Goal: Communication & Community: Ask a question

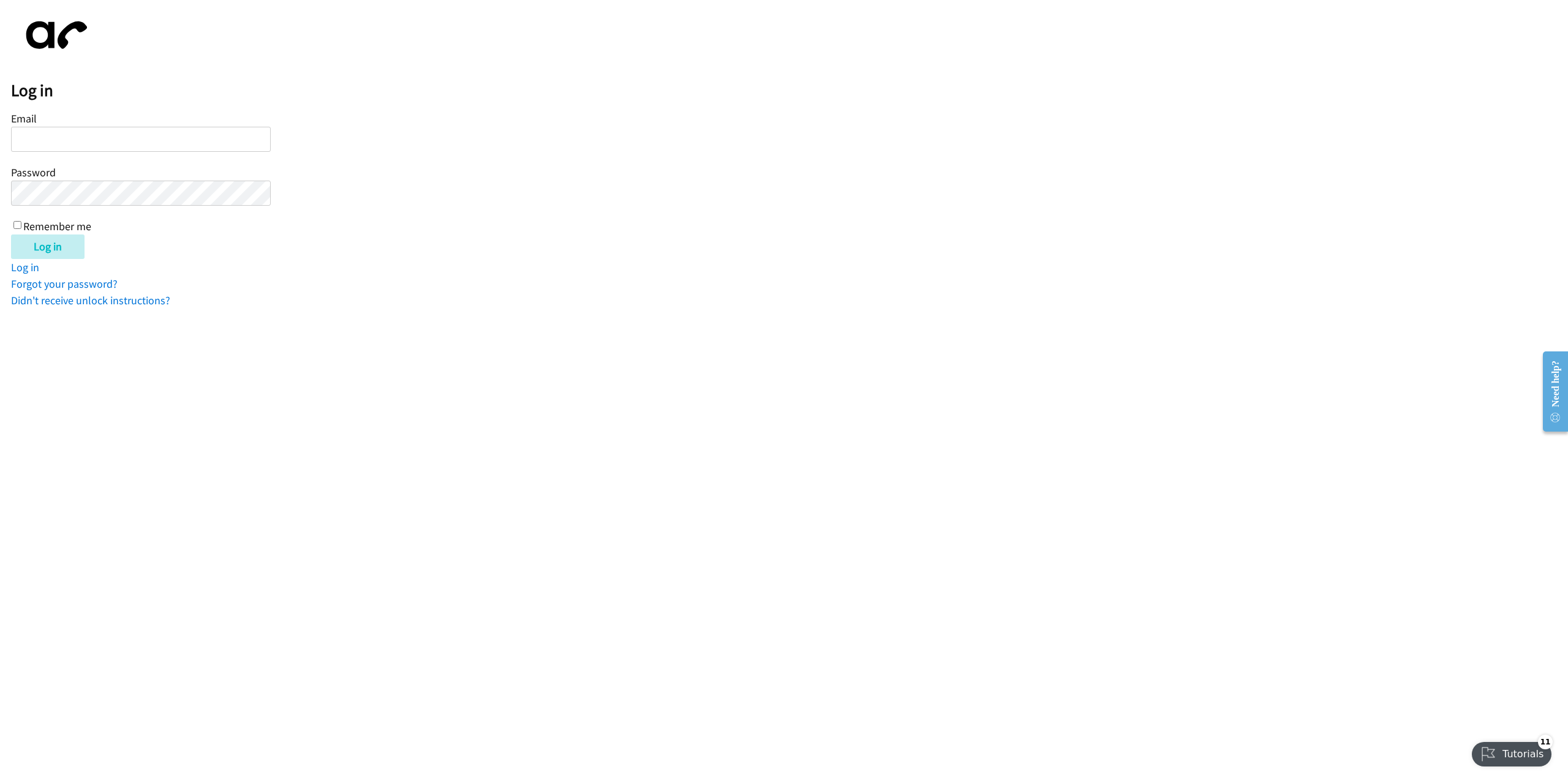
click at [132, 138] on input "Email" at bounding box center [141, 139] width 260 height 25
click at [115, 304] on link "Didn't receive unlock instructions?" at bounding box center [91, 300] width 159 height 14
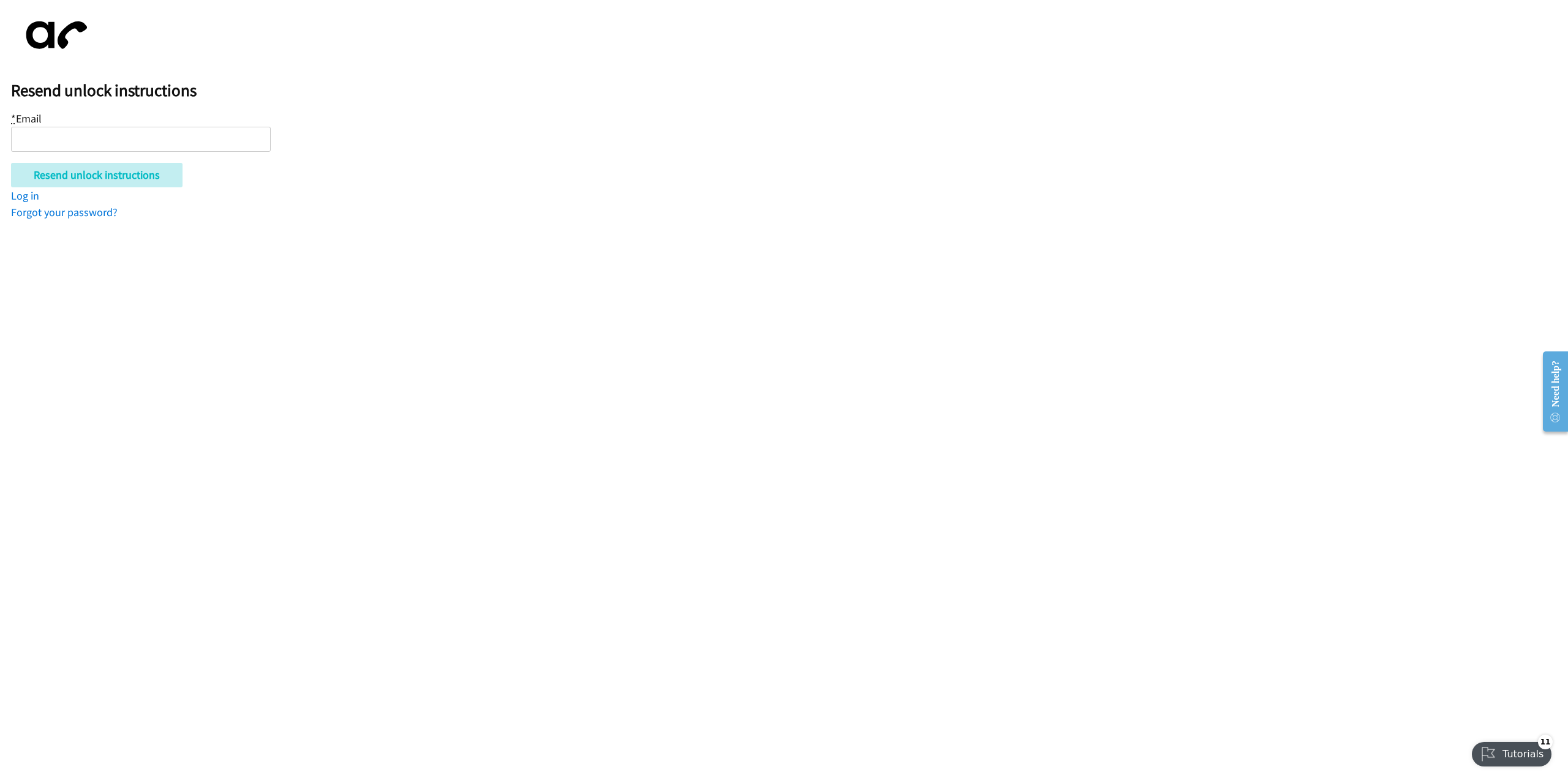
click at [54, 34] on img at bounding box center [54, 35] width 86 height 49
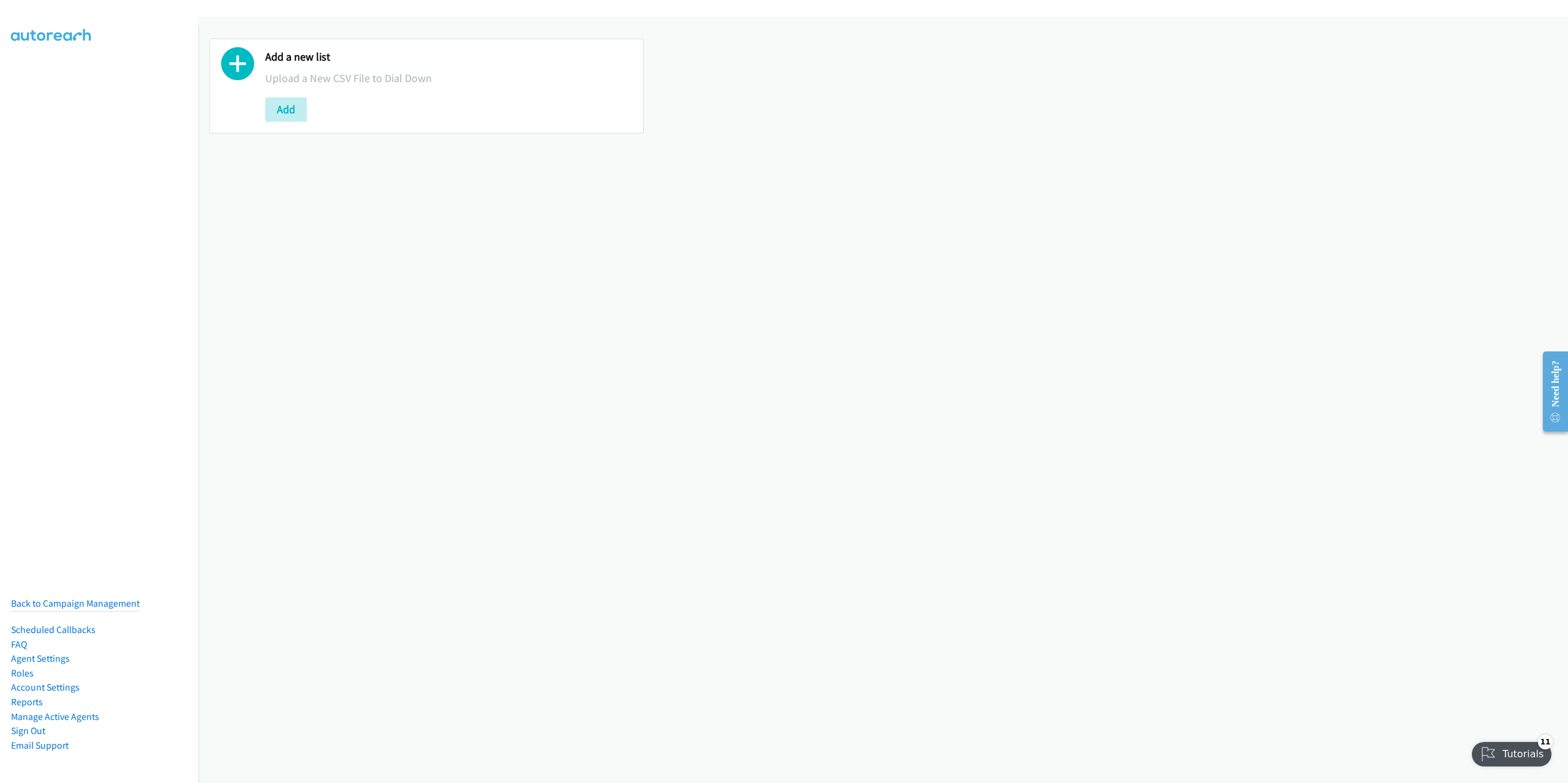
click at [293, 54] on h2 "Add a new list" at bounding box center [448, 57] width 367 height 14
click at [319, 56] on h2 "Add a new list" at bounding box center [448, 57] width 367 height 14
click at [79, 624] on link "Scheduled Callbacks" at bounding box center [53, 630] width 85 height 12
click at [46, 740] on link "Email Support" at bounding box center [40, 746] width 58 height 12
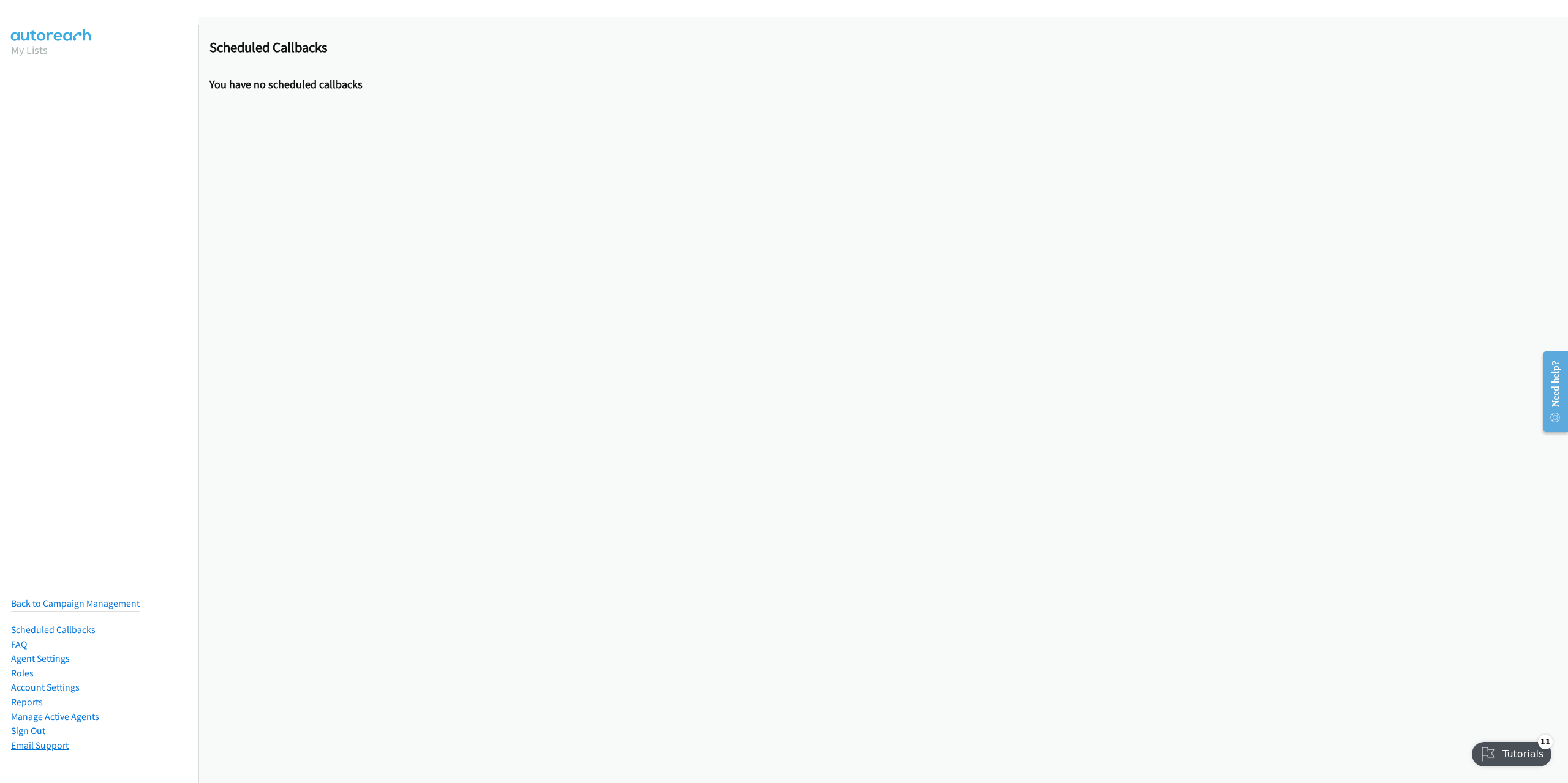
click at [30, 740] on link "Email Support" at bounding box center [40, 746] width 58 height 12
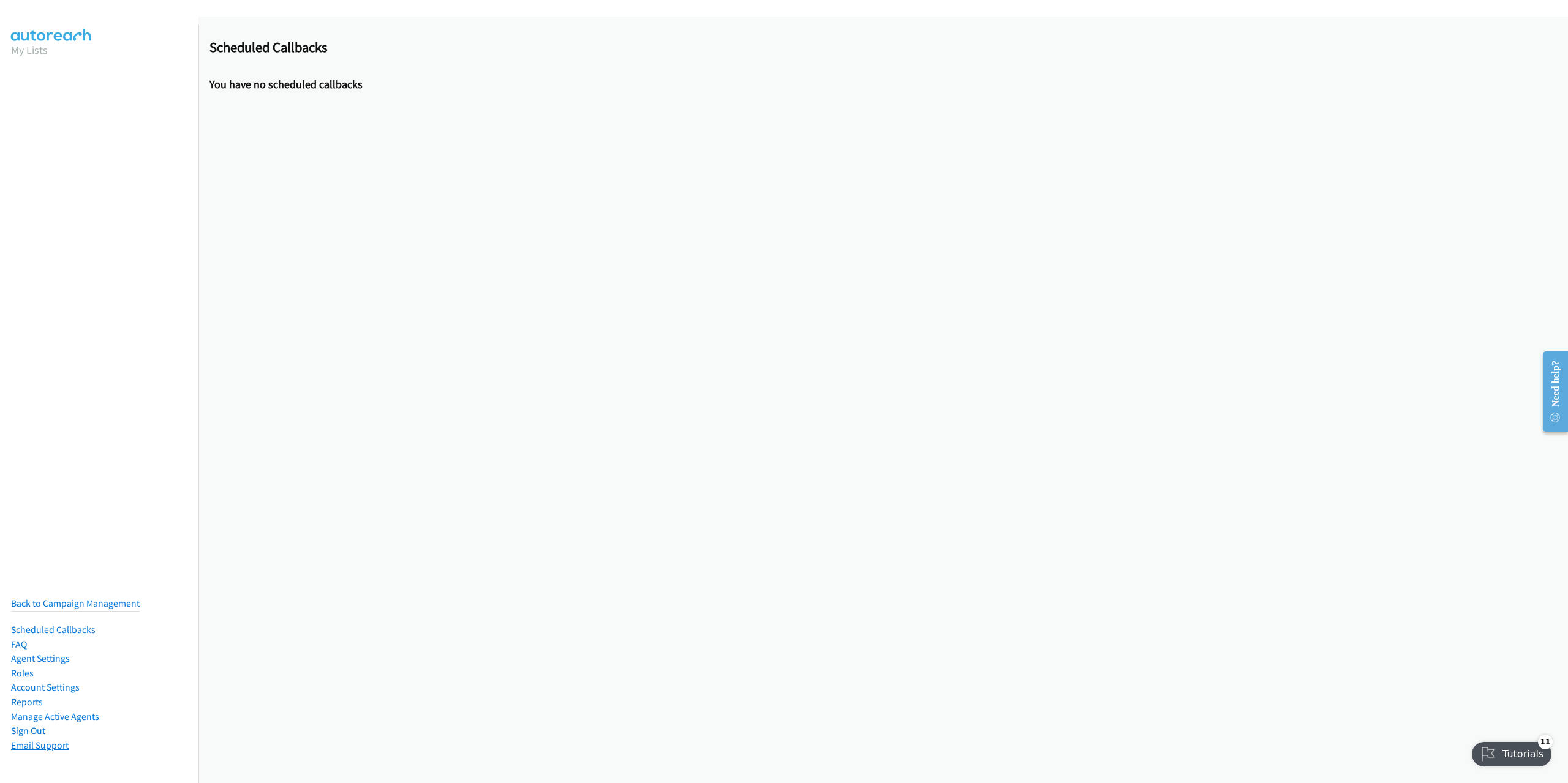
click at [37, 740] on link "Email Support" at bounding box center [40, 746] width 58 height 12
drag, startPoint x: 37, startPoint y: 733, endPoint x: 29, endPoint y: 738, distance: 9.4
click at [37, 740] on link "Email Support" at bounding box center [40, 746] width 58 height 12
click at [28, 740] on link "Email Support" at bounding box center [40, 746] width 58 height 12
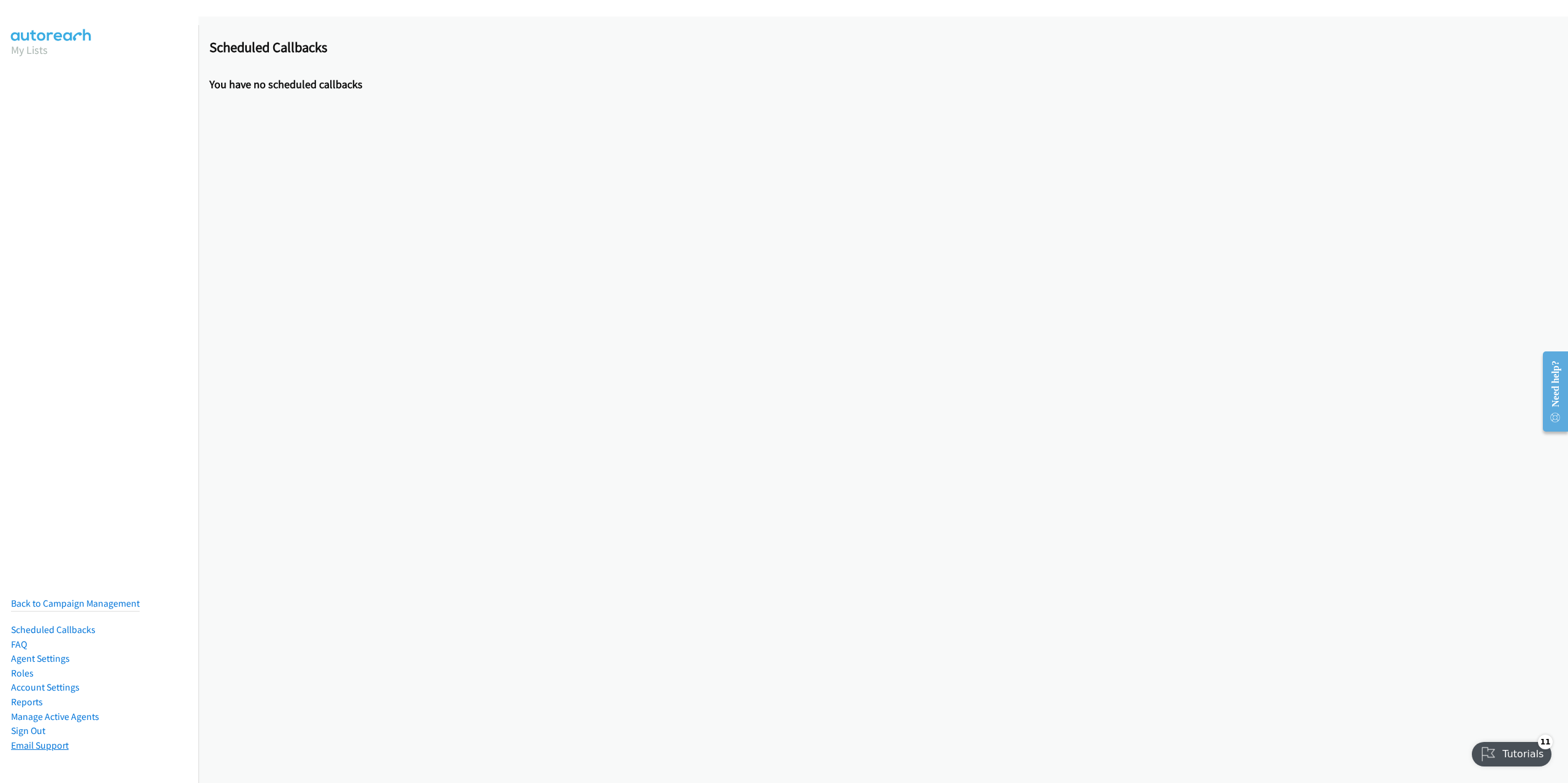
click at [28, 740] on link "Email Support" at bounding box center [40, 746] width 58 height 12
drag, startPoint x: 28, startPoint y: 739, endPoint x: 60, endPoint y: 715, distance: 40.0
click at [28, 740] on link "Email Support" at bounding box center [40, 746] width 58 height 12
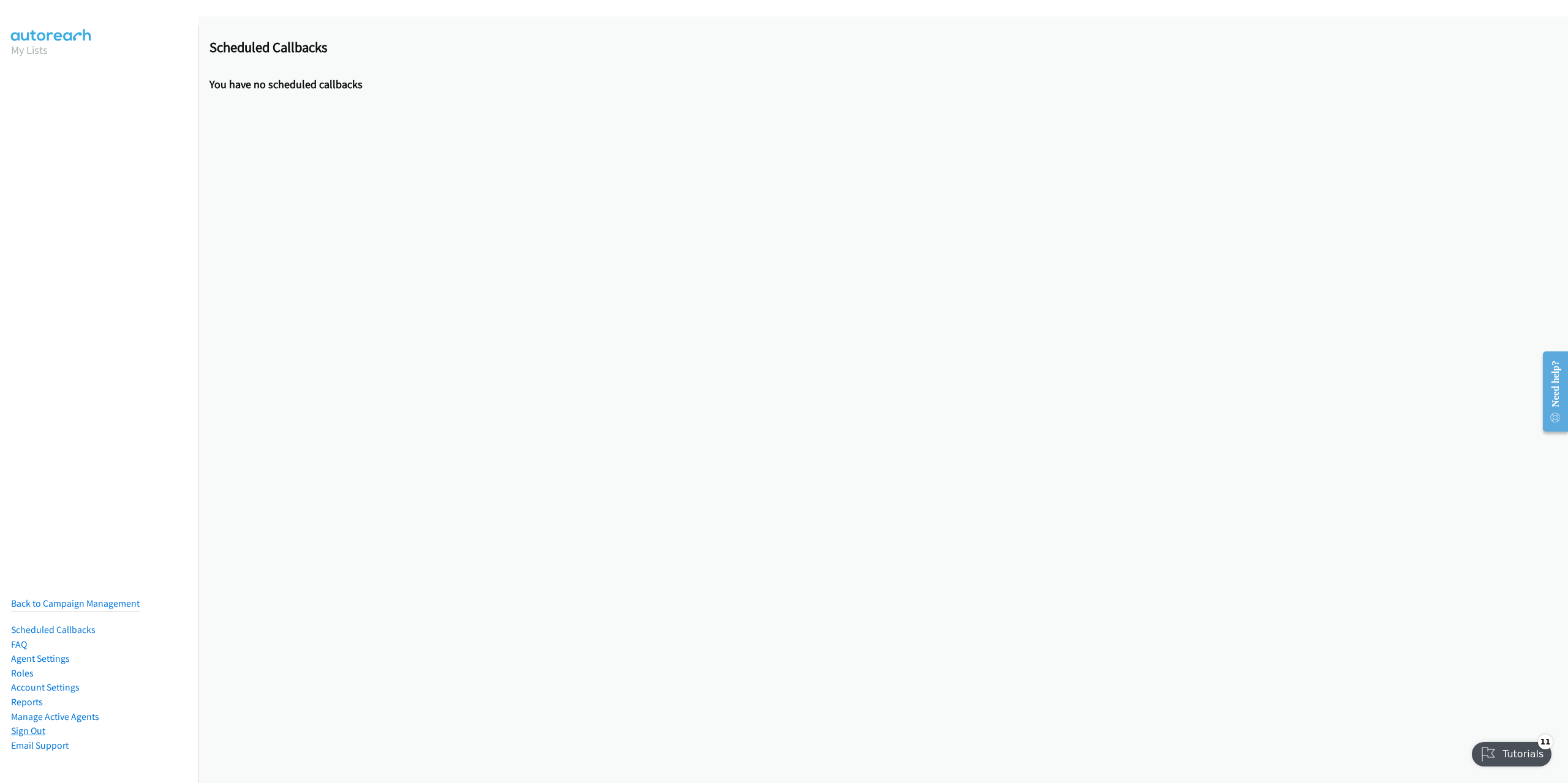
click at [34, 725] on link "Sign Out" at bounding box center [28, 731] width 34 height 12
